Goal: Use online tool/utility: Utilize a website feature to perform a specific function

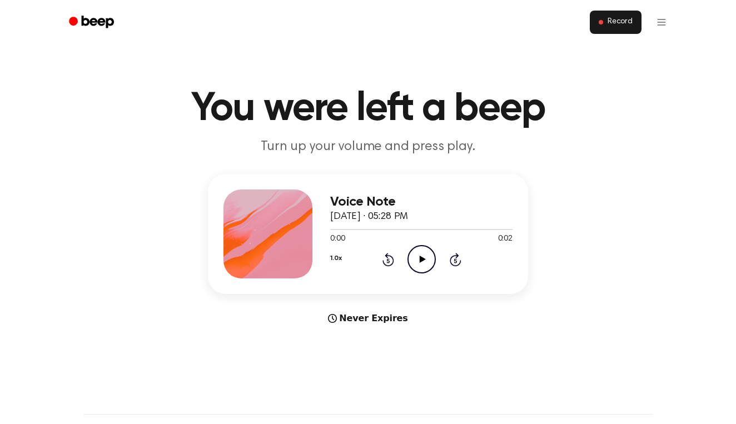
click at [635, 27] on button "Record" at bounding box center [616, 22] width 52 height 23
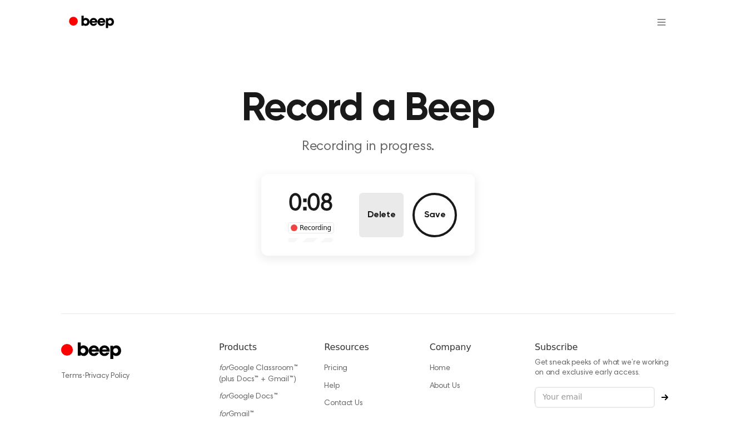
click at [382, 208] on button "Delete" at bounding box center [381, 215] width 44 height 44
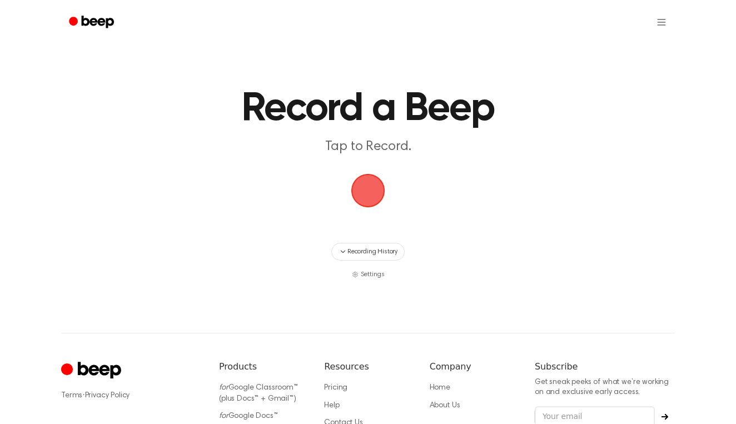
click at [383, 190] on span "button" at bounding box center [367, 190] width 31 height 31
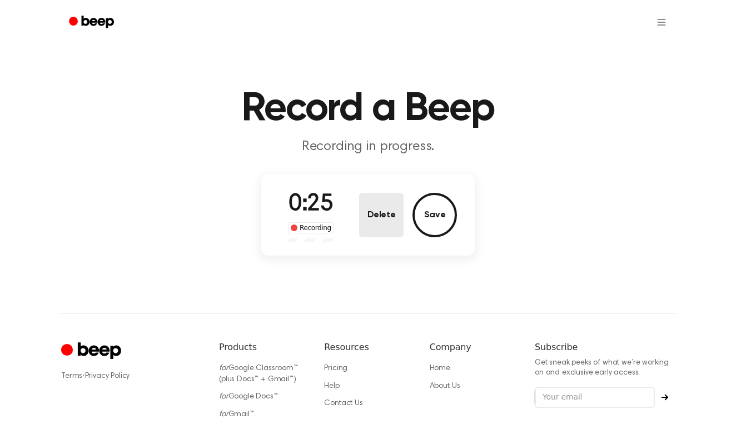
click at [382, 206] on button "Delete" at bounding box center [381, 215] width 44 height 44
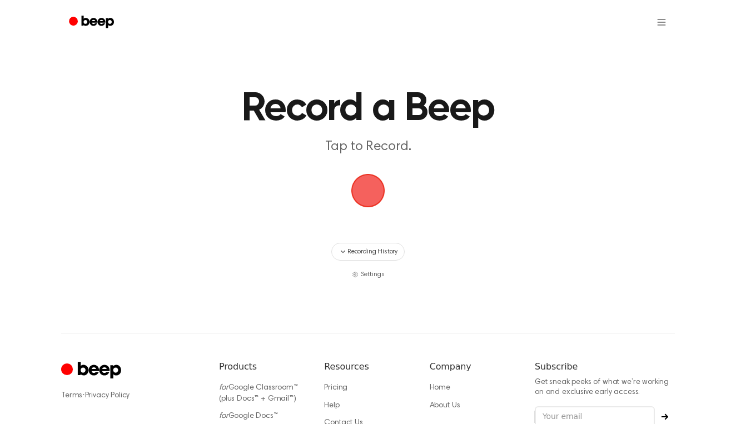
click at [367, 193] on span "button" at bounding box center [367, 190] width 31 height 31
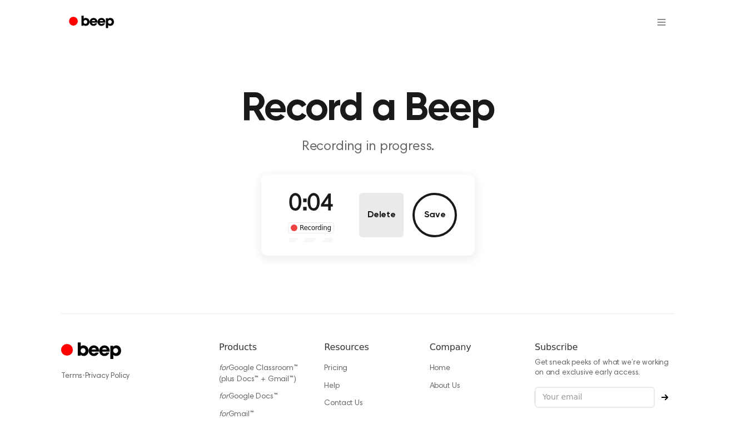
click at [359, 219] on button "Delete" at bounding box center [381, 215] width 44 height 44
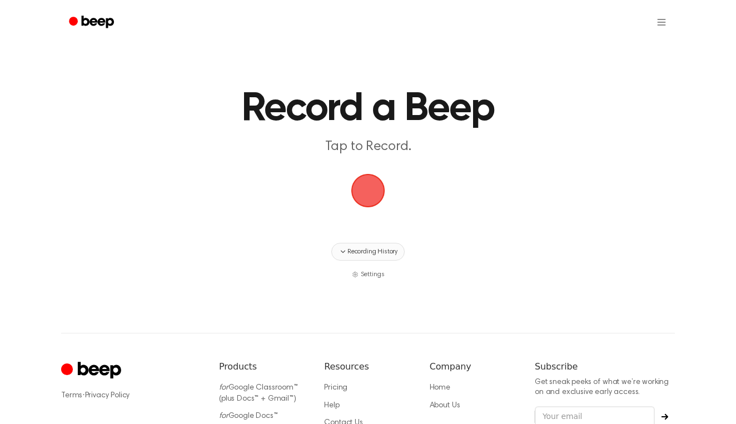
click at [352, 247] on span "Recording History" at bounding box center [372, 252] width 50 height 10
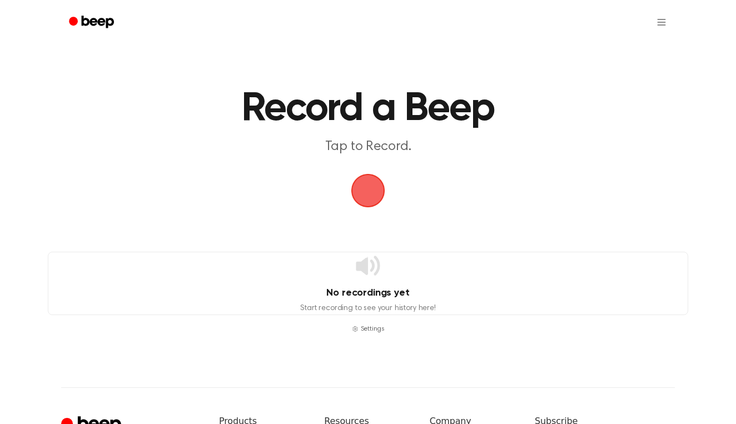
click at [361, 201] on span "button" at bounding box center [367, 190] width 31 height 31
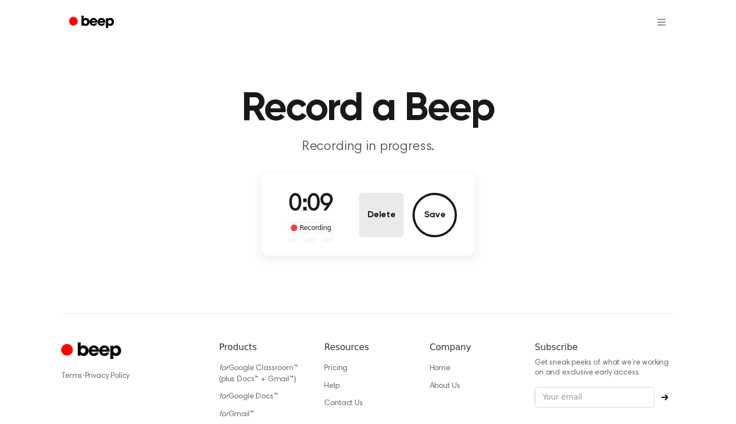
click at [384, 211] on button "Delete" at bounding box center [381, 215] width 44 height 44
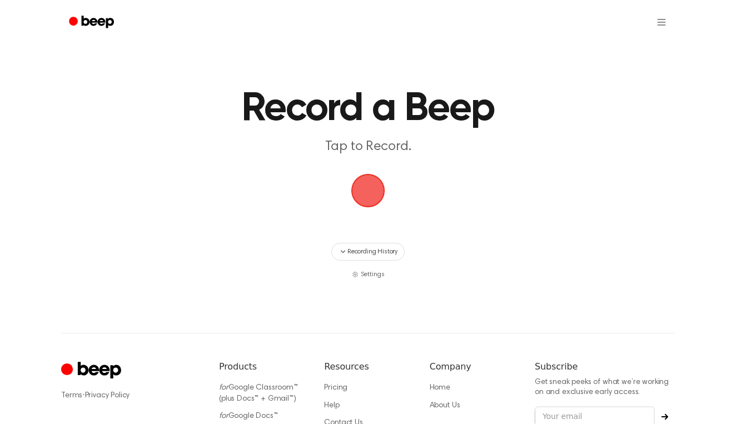
click at [374, 195] on span "button" at bounding box center [367, 190] width 31 height 31
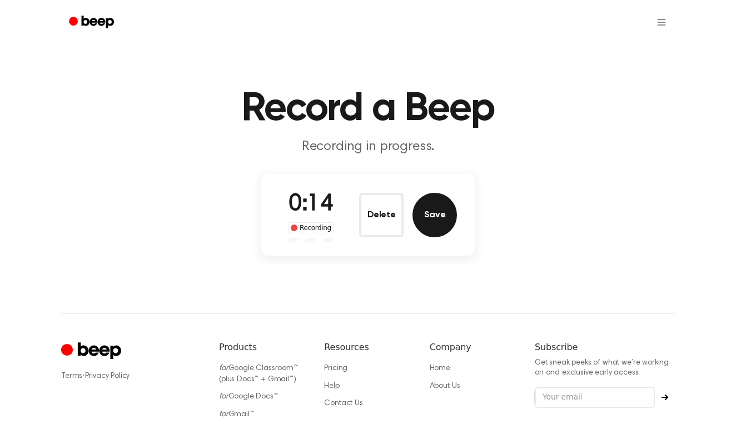
click at [435, 219] on button "Save" at bounding box center [434, 215] width 44 height 44
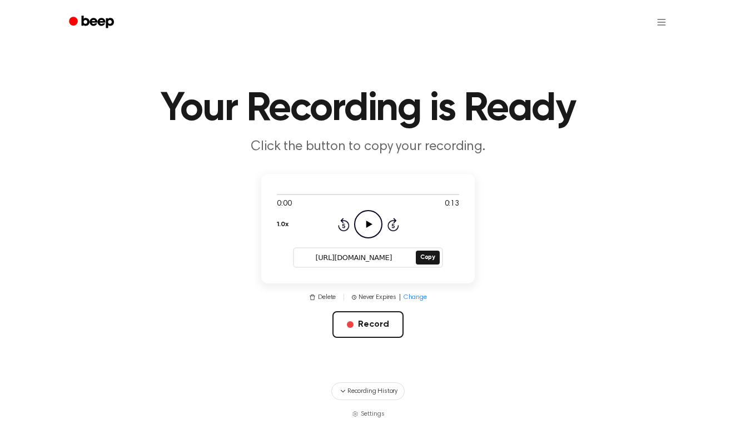
click at [366, 225] on icon "Play Audio" at bounding box center [368, 224] width 28 height 28
click at [367, 226] on icon at bounding box center [369, 224] width 6 height 7
click at [364, 324] on button "Record" at bounding box center [367, 324] width 71 height 27
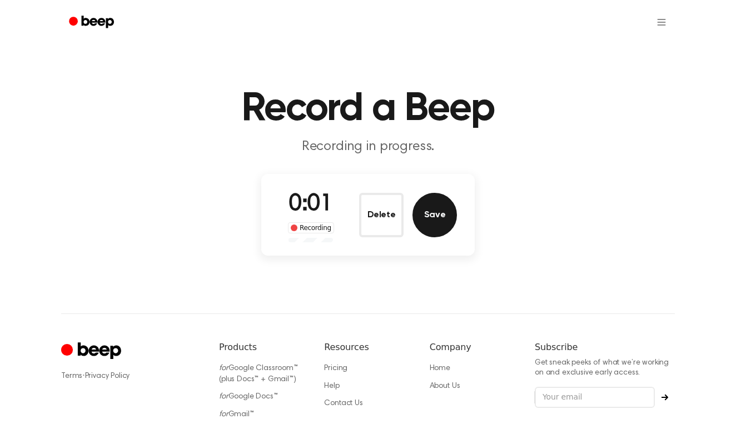
click at [432, 226] on button "Save" at bounding box center [434, 215] width 44 height 44
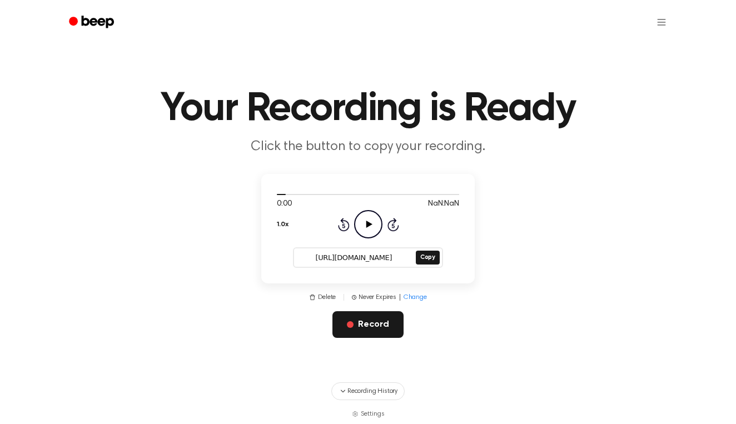
click at [388, 322] on button "Record" at bounding box center [367, 324] width 71 height 27
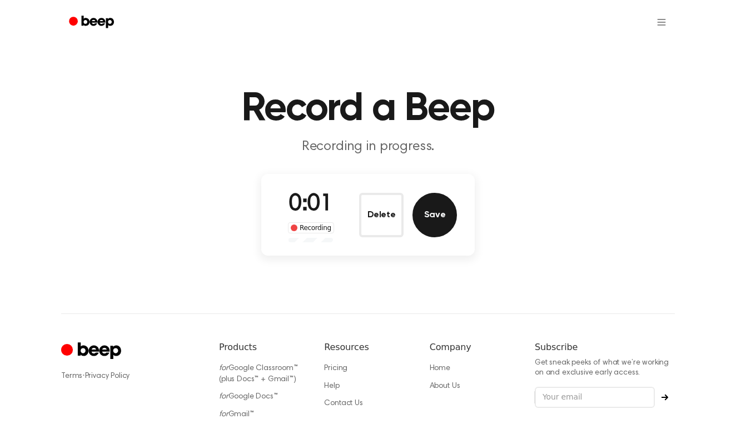
click at [437, 227] on button "Save" at bounding box center [434, 215] width 44 height 44
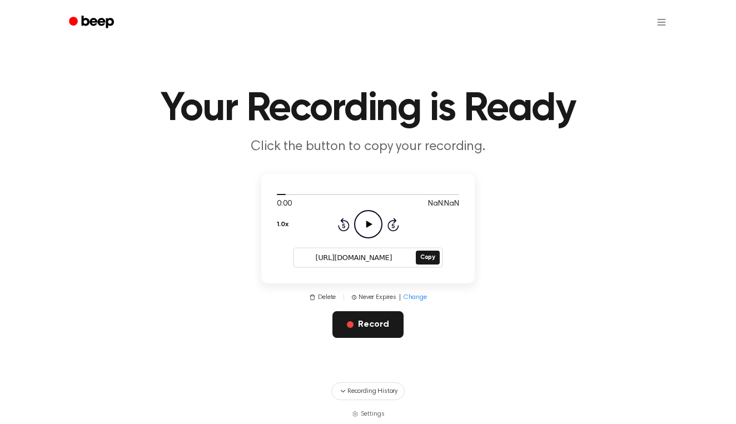
click at [367, 326] on button "Record" at bounding box center [367, 324] width 71 height 27
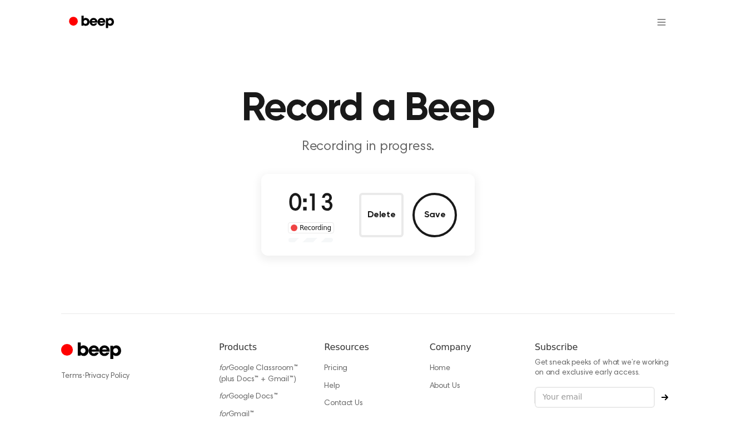
click at [431, 203] on button "Save" at bounding box center [434, 215] width 44 height 44
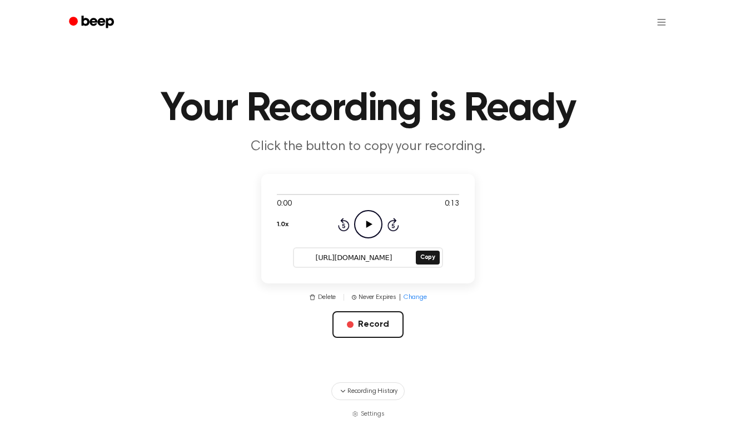
click at [370, 217] on icon "Play Audio" at bounding box center [368, 224] width 28 height 28
click at [370, 217] on icon "Pause Audio" at bounding box center [368, 224] width 28 height 28
click at [370, 217] on icon "Play Audio" at bounding box center [368, 224] width 28 height 28
click at [474, 207] on div "0:00 0:13 1.0x Rewind 5 seconds Pause Audio Skip 5 seconds [URL][DOMAIN_NAME] C…" at bounding box center [367, 229] width 213 height 110
click at [487, 209] on main "Your Recording is Ready Click the button to copy your recording. 0:00 0:13 1.0x…" at bounding box center [368, 209] width 736 height 419
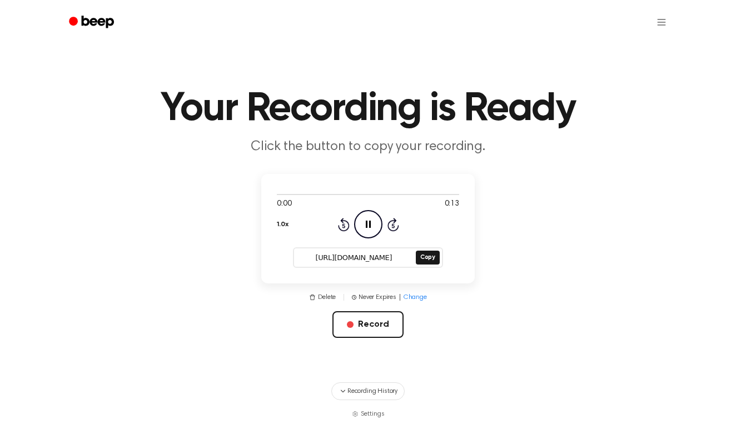
click at [392, 227] on icon "Skip 5 seconds" at bounding box center [393, 224] width 12 height 14
click at [370, 219] on icon "Pause Audio" at bounding box center [368, 224] width 28 height 28
